Goal: Navigation & Orientation: Find specific page/section

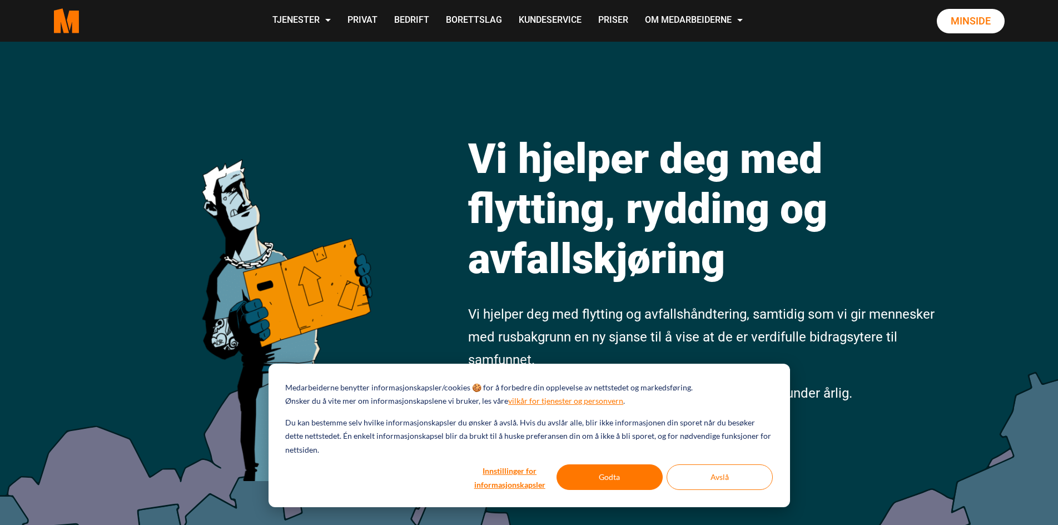
click at [610, 463] on div "Medarbeiderne benytter informasjonskapsler/cookies 🍪 for å forbedre din oppleve…" at bounding box center [530, 435] width 522 height 143
click at [613, 477] on button "Godta" at bounding box center [610, 477] width 106 height 26
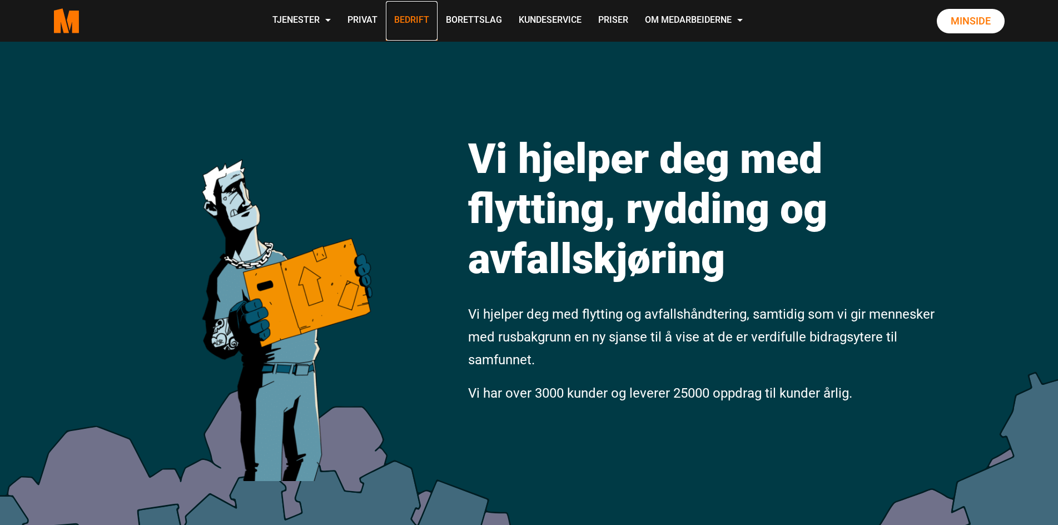
click at [398, 20] on link "Bedrift" at bounding box center [412, 20] width 52 height 39
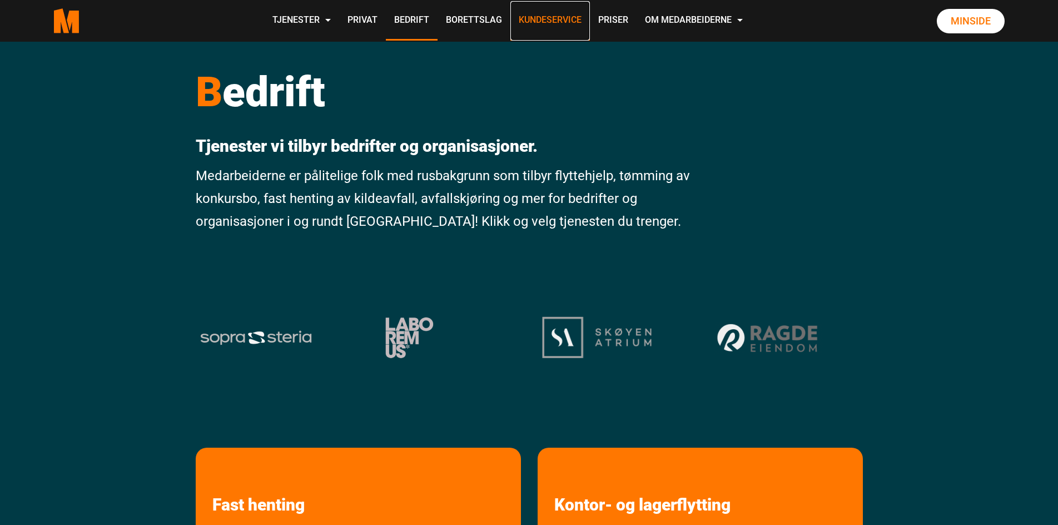
click at [554, 21] on link "Kundeservice" at bounding box center [551, 20] width 80 height 39
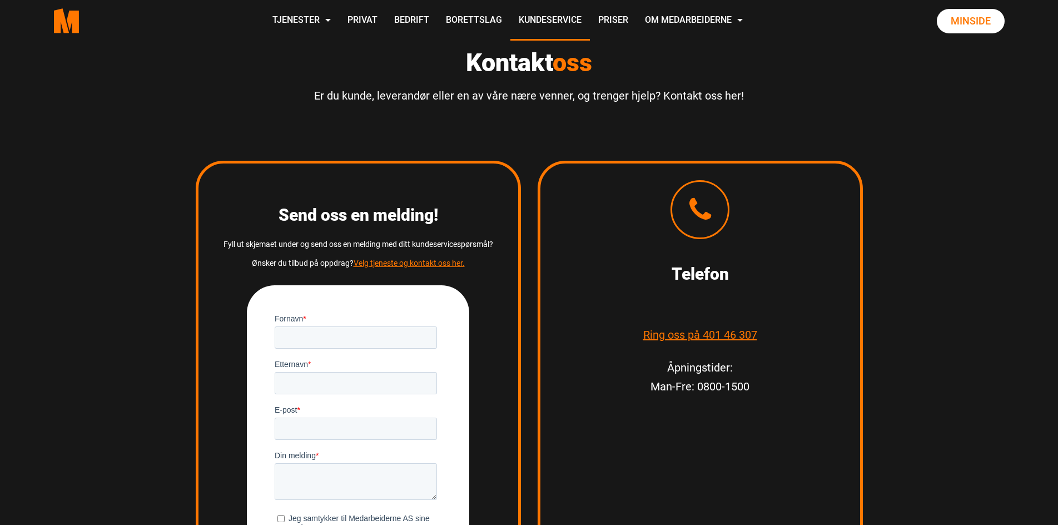
scroll to position [1502, 0]
